Goal: Communication & Community: Participate in discussion

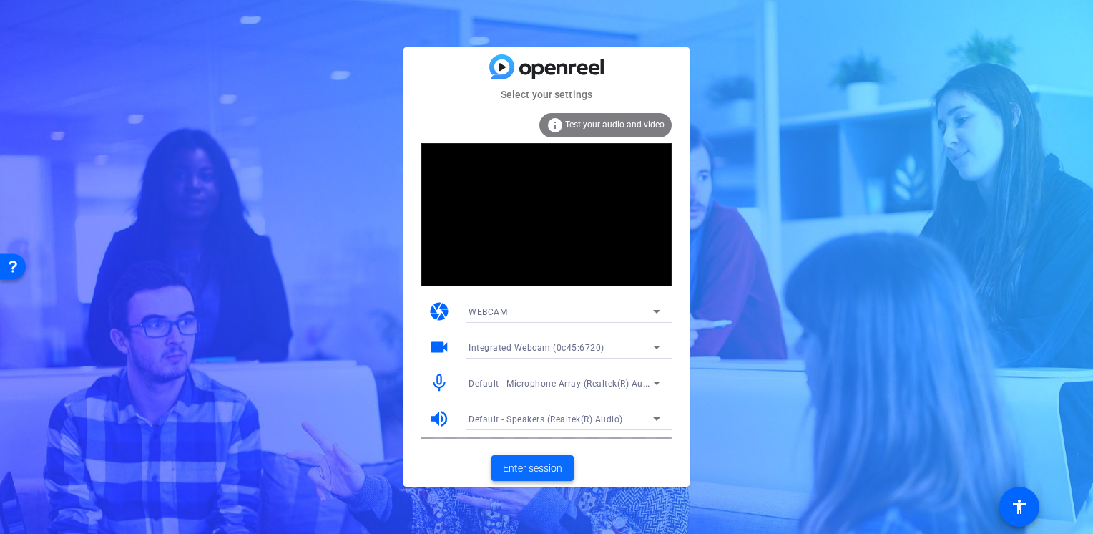
click at [537, 471] on span "Enter session" at bounding box center [532, 468] width 59 height 15
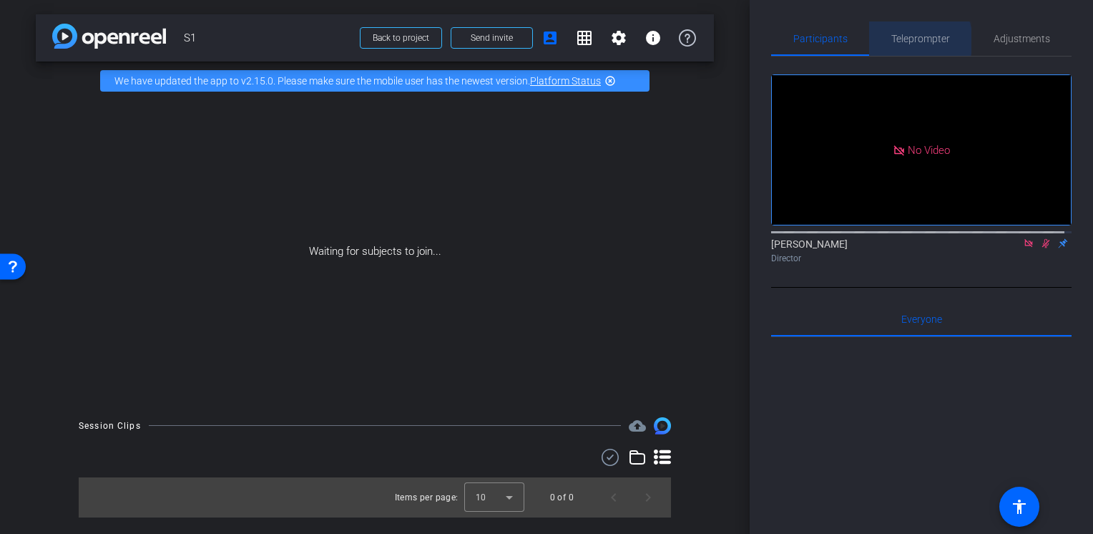
click at [909, 41] on span "Teleprompter" at bounding box center [920, 39] width 59 height 10
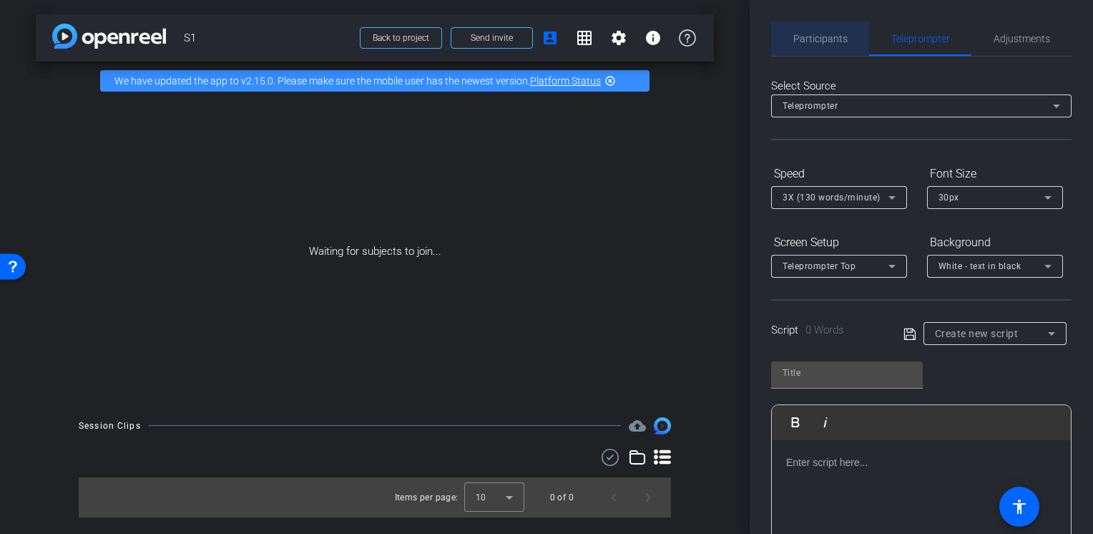
click at [829, 41] on span "Participants" at bounding box center [820, 39] width 54 height 10
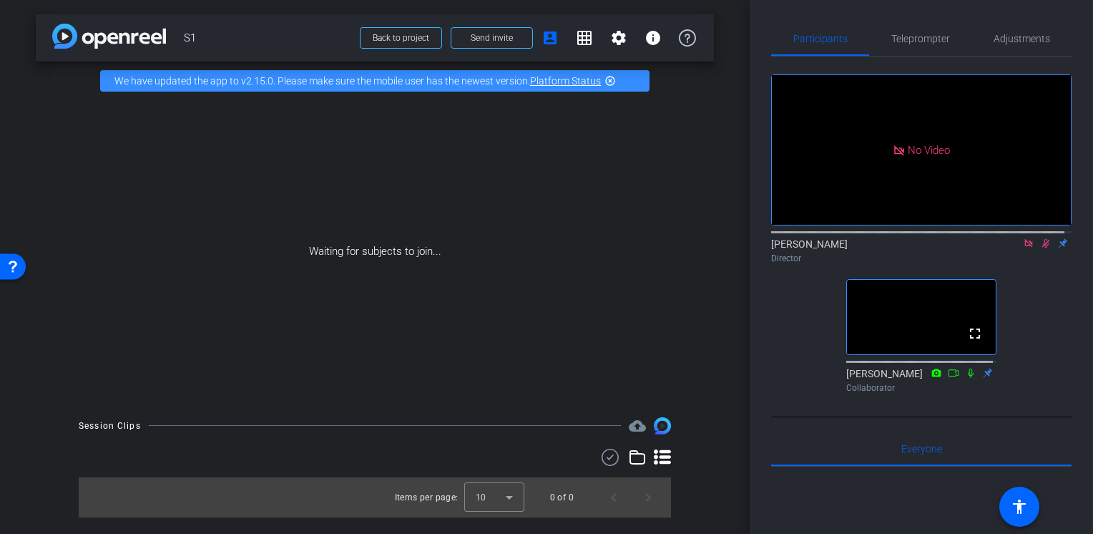
click at [1040, 245] on mat-icon at bounding box center [1045, 243] width 17 height 13
click at [1040, 242] on icon at bounding box center [1045, 243] width 11 height 10
click at [1040, 240] on icon at bounding box center [1045, 243] width 11 height 10
click at [1040, 242] on icon at bounding box center [1045, 243] width 11 height 10
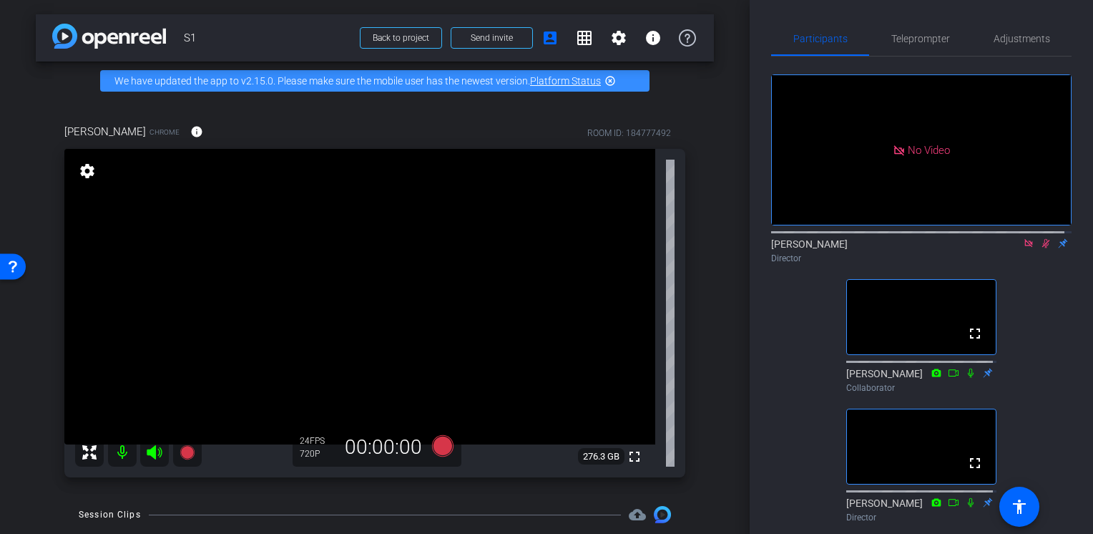
click at [1040, 242] on icon at bounding box center [1045, 243] width 11 height 10
click at [1043, 240] on icon at bounding box center [1046, 243] width 6 height 9
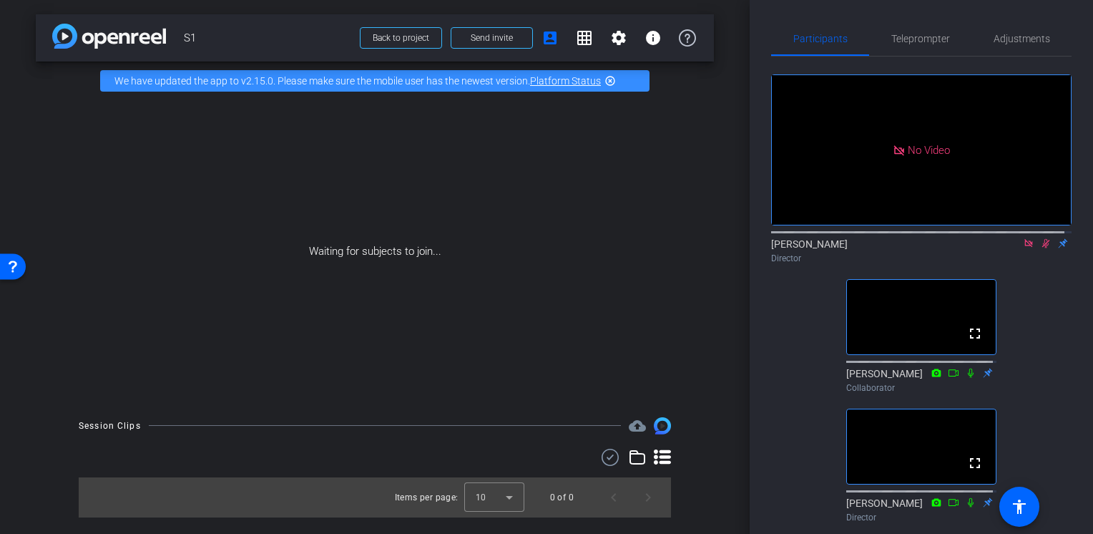
click at [1039, 245] on mat-icon at bounding box center [1045, 243] width 17 height 13
click at [1043, 243] on icon at bounding box center [1046, 243] width 6 height 9
click at [1040, 240] on icon at bounding box center [1045, 243] width 11 height 10
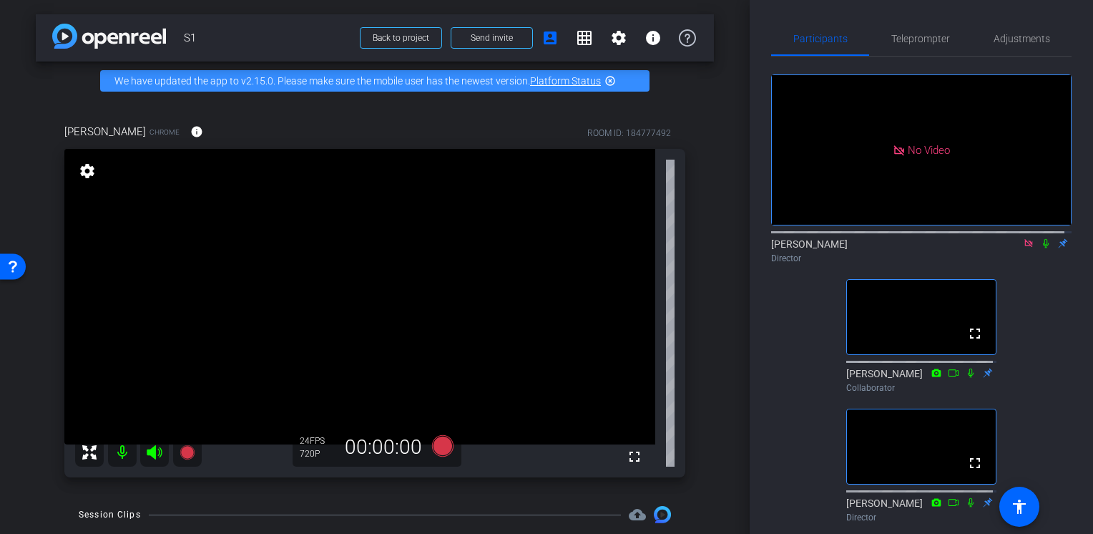
click at [1043, 242] on icon at bounding box center [1046, 243] width 6 height 9
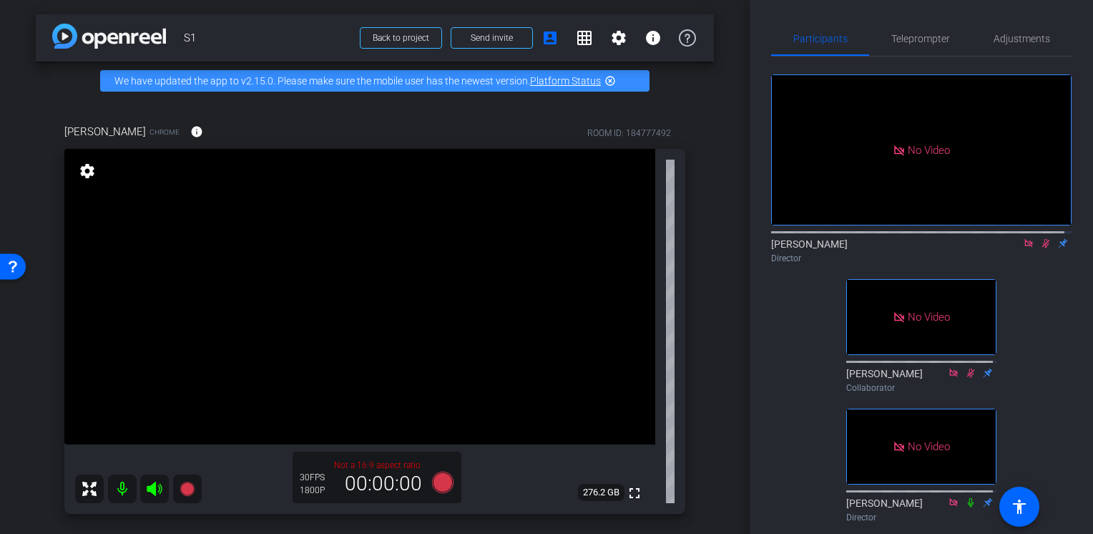
click at [1040, 241] on icon at bounding box center [1045, 243] width 11 height 10
click at [1040, 243] on icon at bounding box center [1045, 243] width 11 height 10
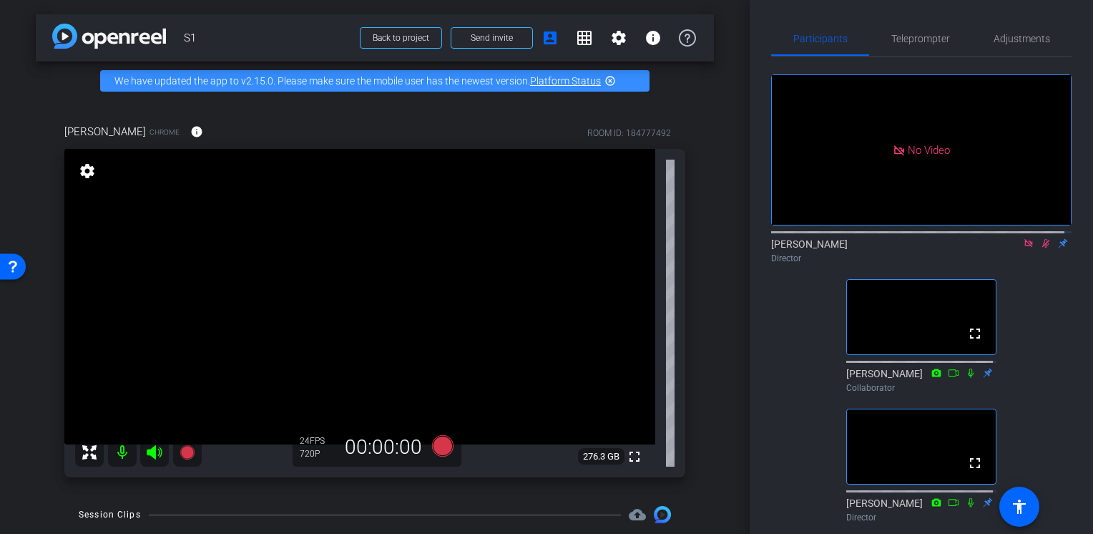
click at [1040, 242] on icon at bounding box center [1045, 243] width 11 height 10
click at [1042, 245] on mat-icon at bounding box center [1045, 243] width 17 height 13
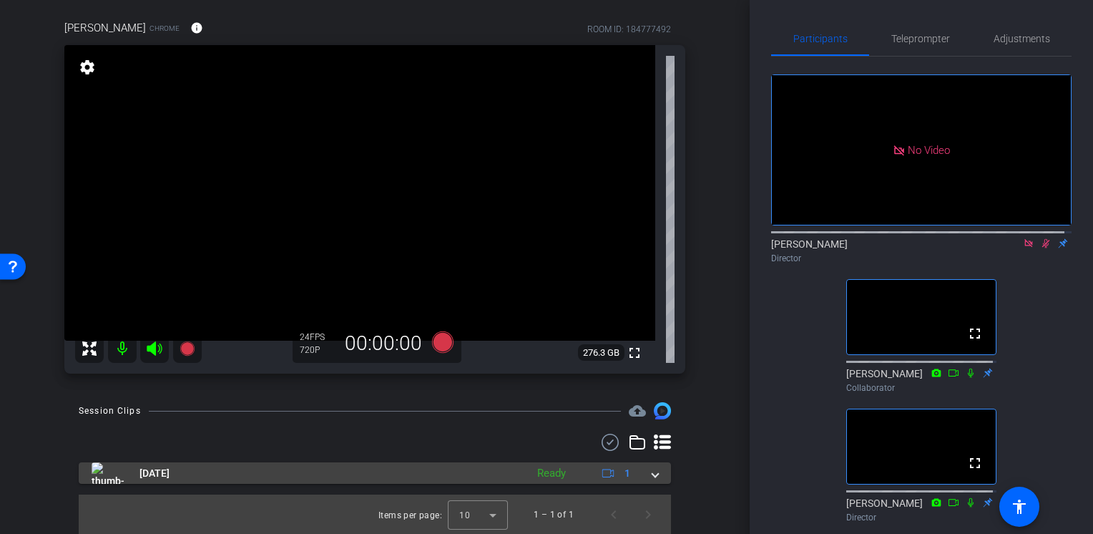
click at [652, 474] on span at bounding box center [655, 473] width 6 height 15
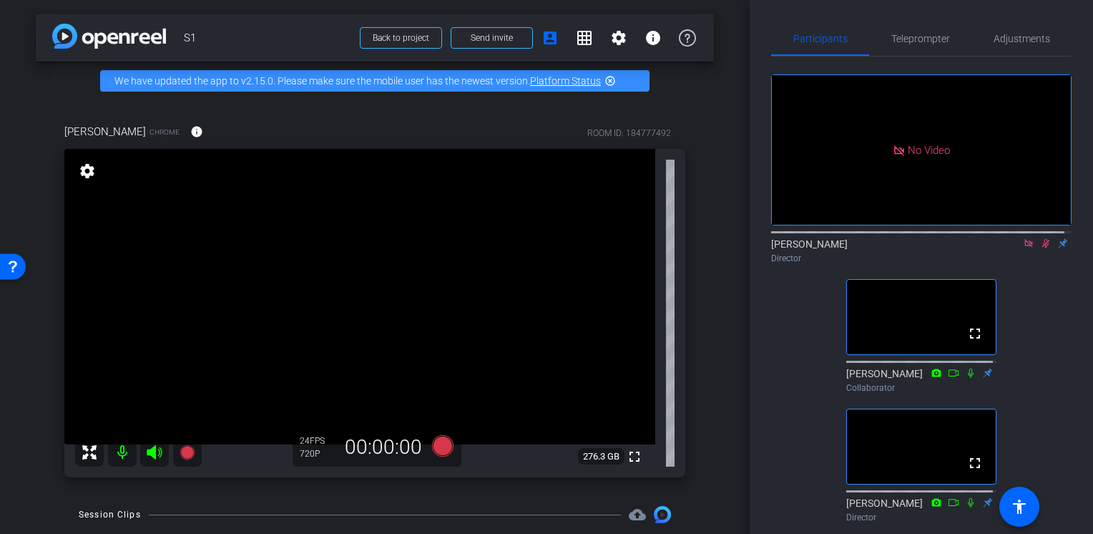
scroll to position [177, 0]
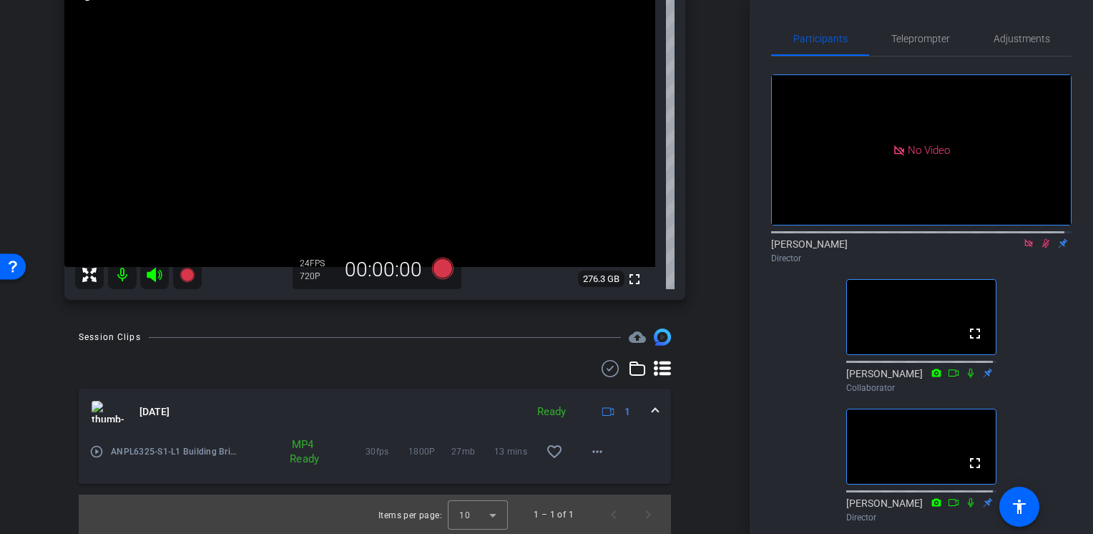
click at [1040, 243] on icon at bounding box center [1045, 243] width 11 height 10
click at [1040, 238] on icon at bounding box center [1045, 243] width 11 height 10
click at [1038, 245] on div "Tommy Perez Director" at bounding box center [921, 251] width 300 height 28
click at [1042, 242] on icon at bounding box center [1046, 243] width 8 height 9
click at [1038, 245] on mat-icon at bounding box center [1045, 243] width 17 height 13
